Goal: Check status: Check status

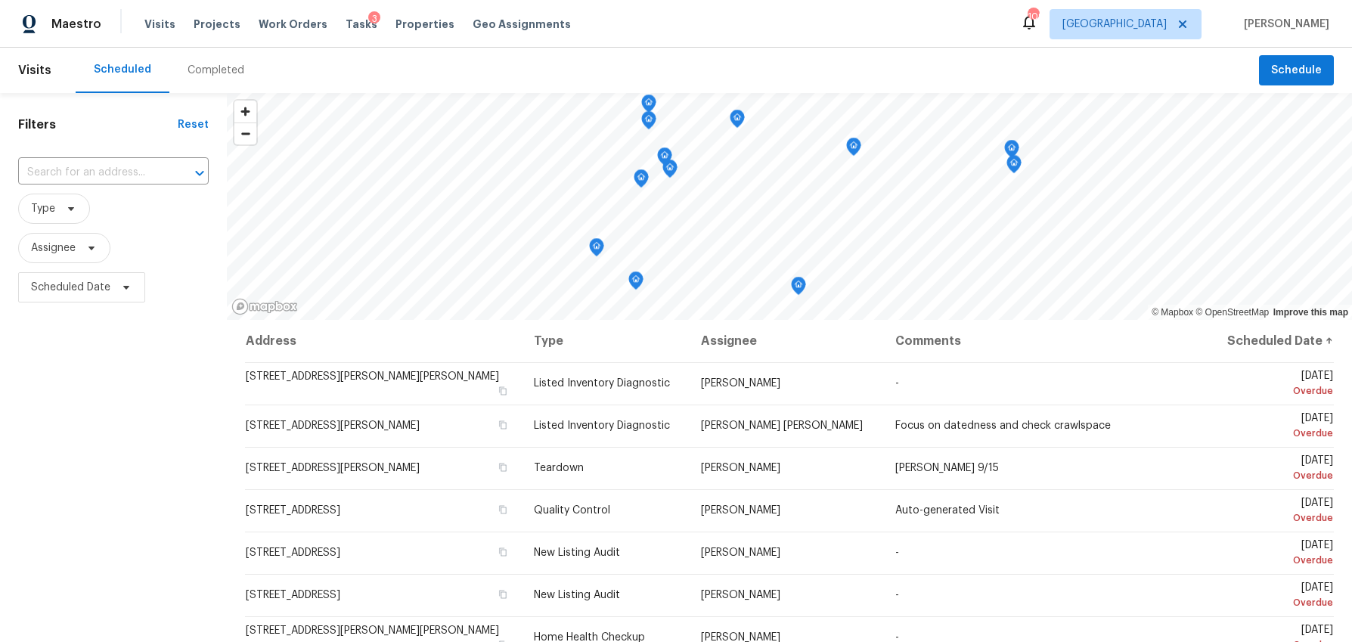
click at [207, 72] on div "Completed" at bounding box center [215, 70] width 57 height 15
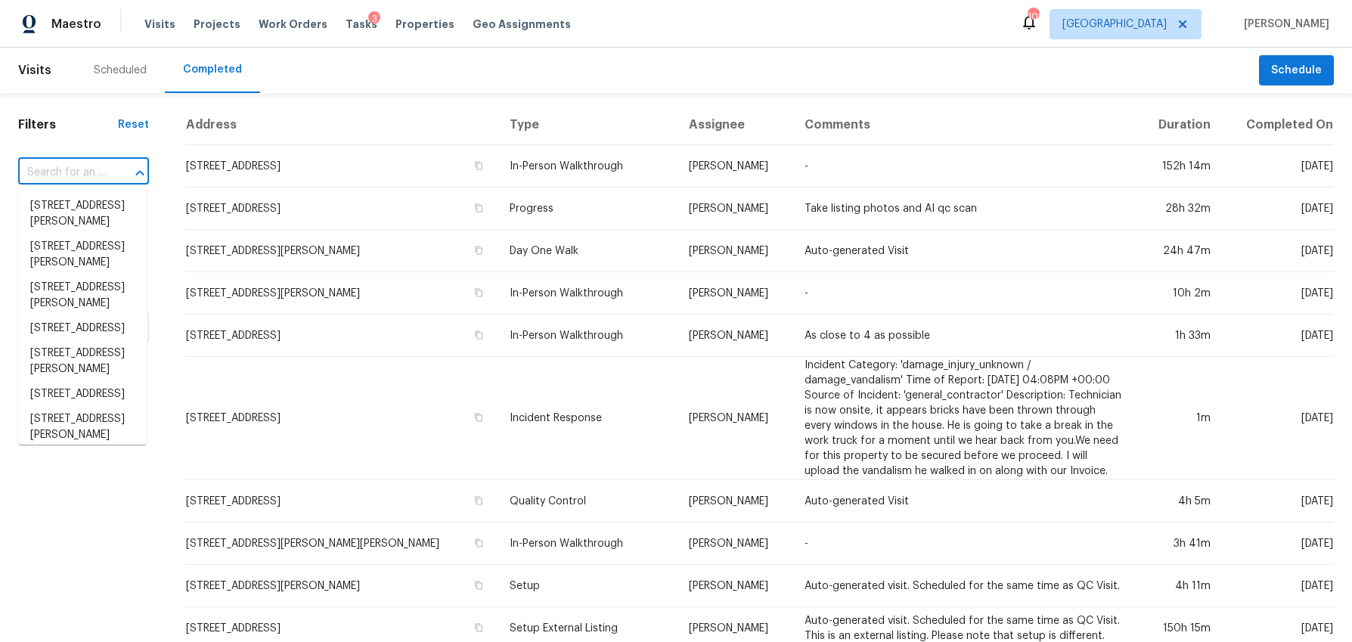
click at [93, 172] on input "text" at bounding box center [62, 172] width 88 height 23
paste input "[STREET_ADDRESS][PERSON_NAME]"
type input "[STREET_ADDRESS][PERSON_NAME]"
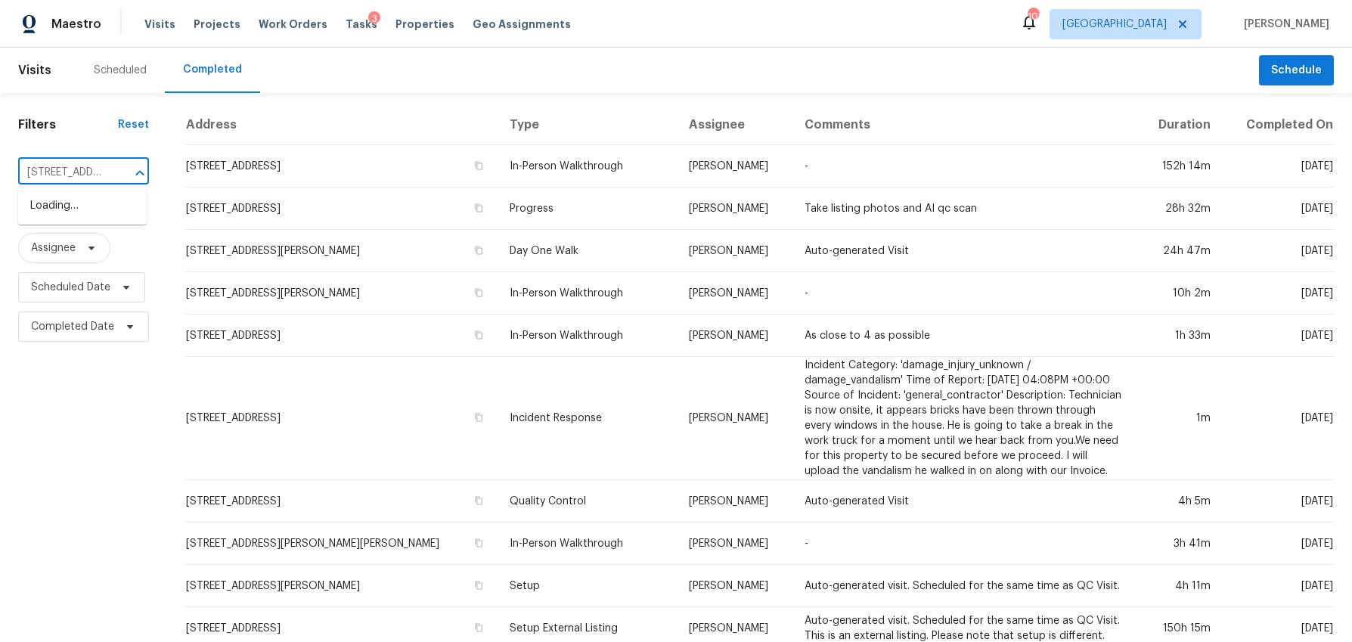
scroll to position [0, 142]
click at [89, 203] on li "[STREET_ADDRESS][PERSON_NAME]" at bounding box center [82, 214] width 129 height 41
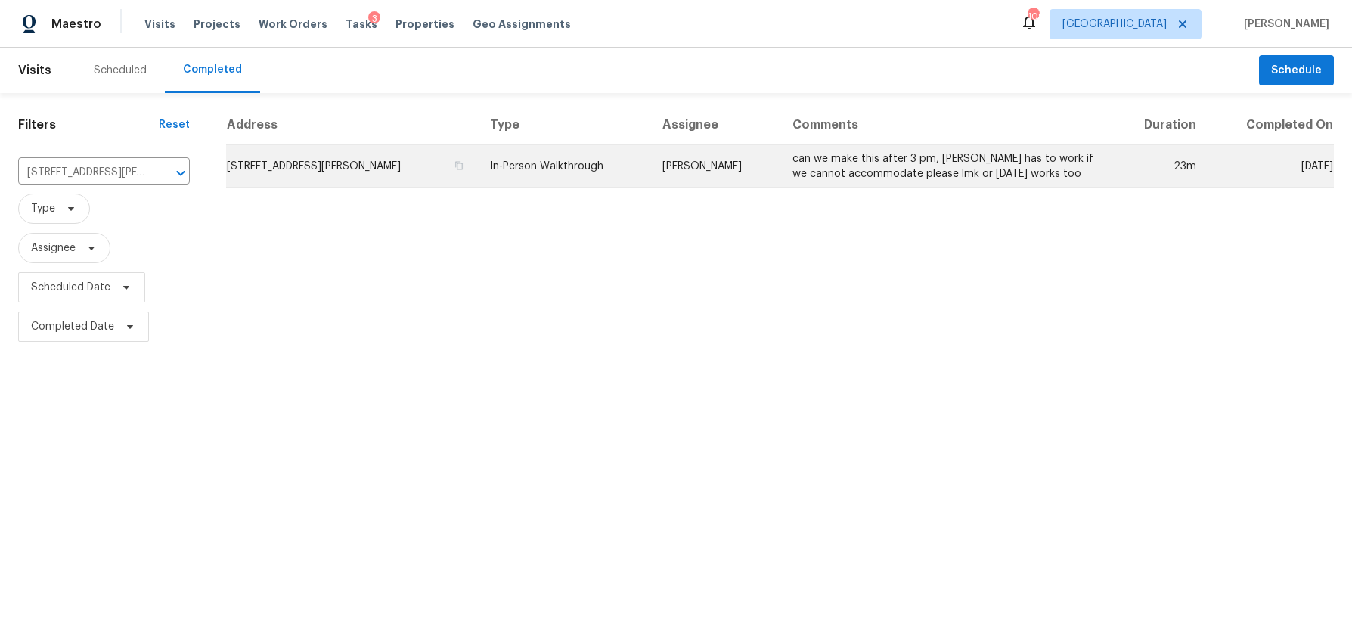
click at [409, 163] on td "[STREET_ADDRESS][PERSON_NAME]" at bounding box center [352, 166] width 252 height 42
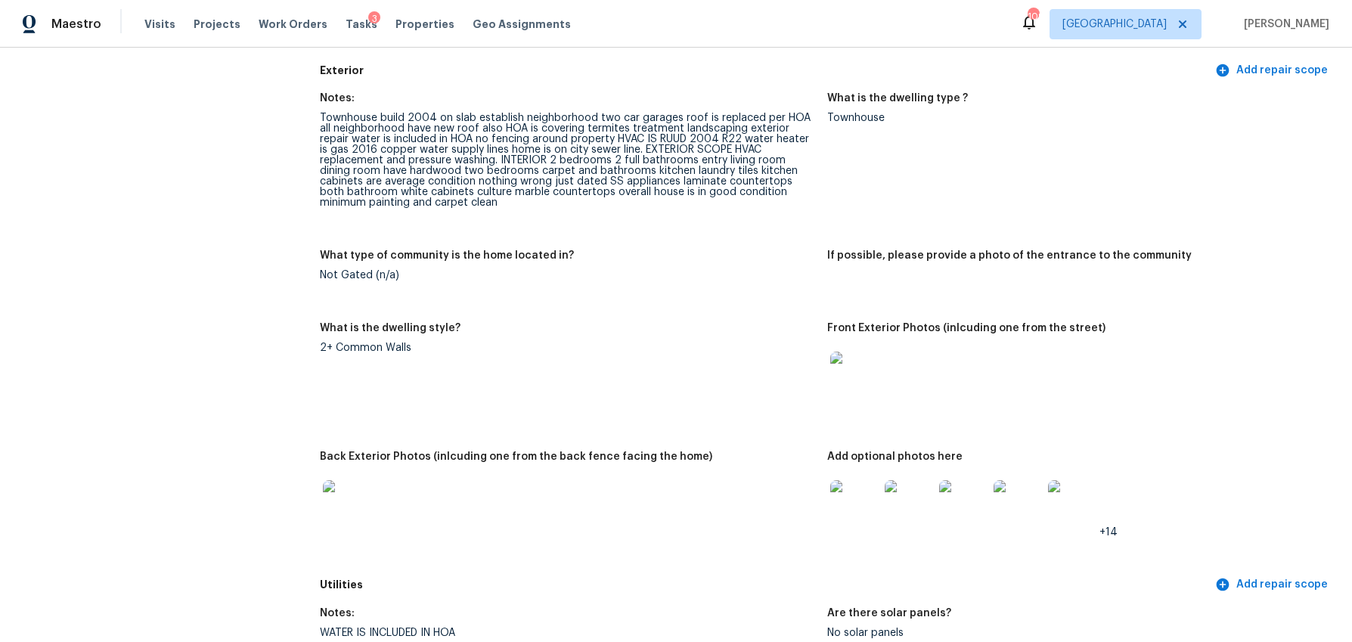
scroll to position [620, 0]
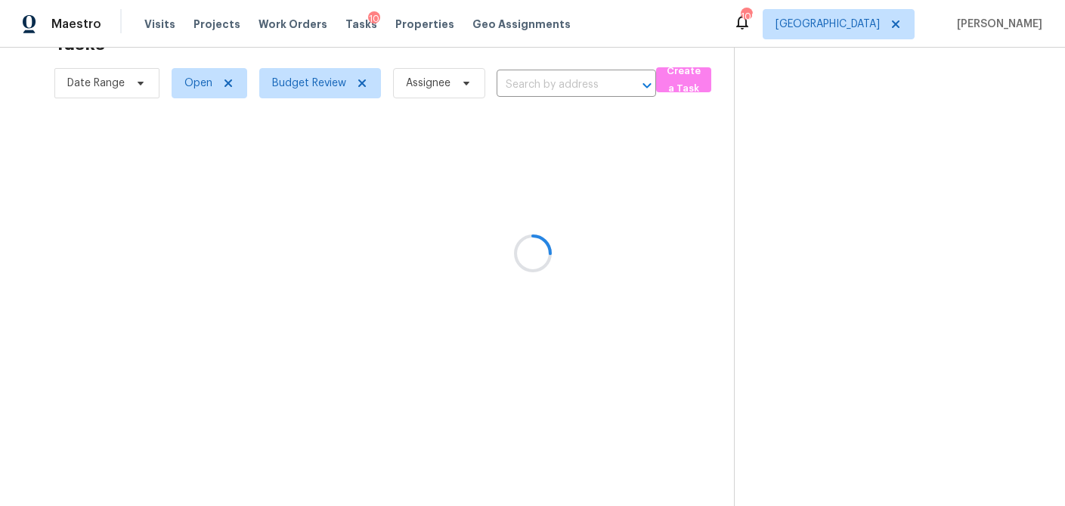
scroll to position [48, 0]
